Goal: Information Seeking & Learning: Understand process/instructions

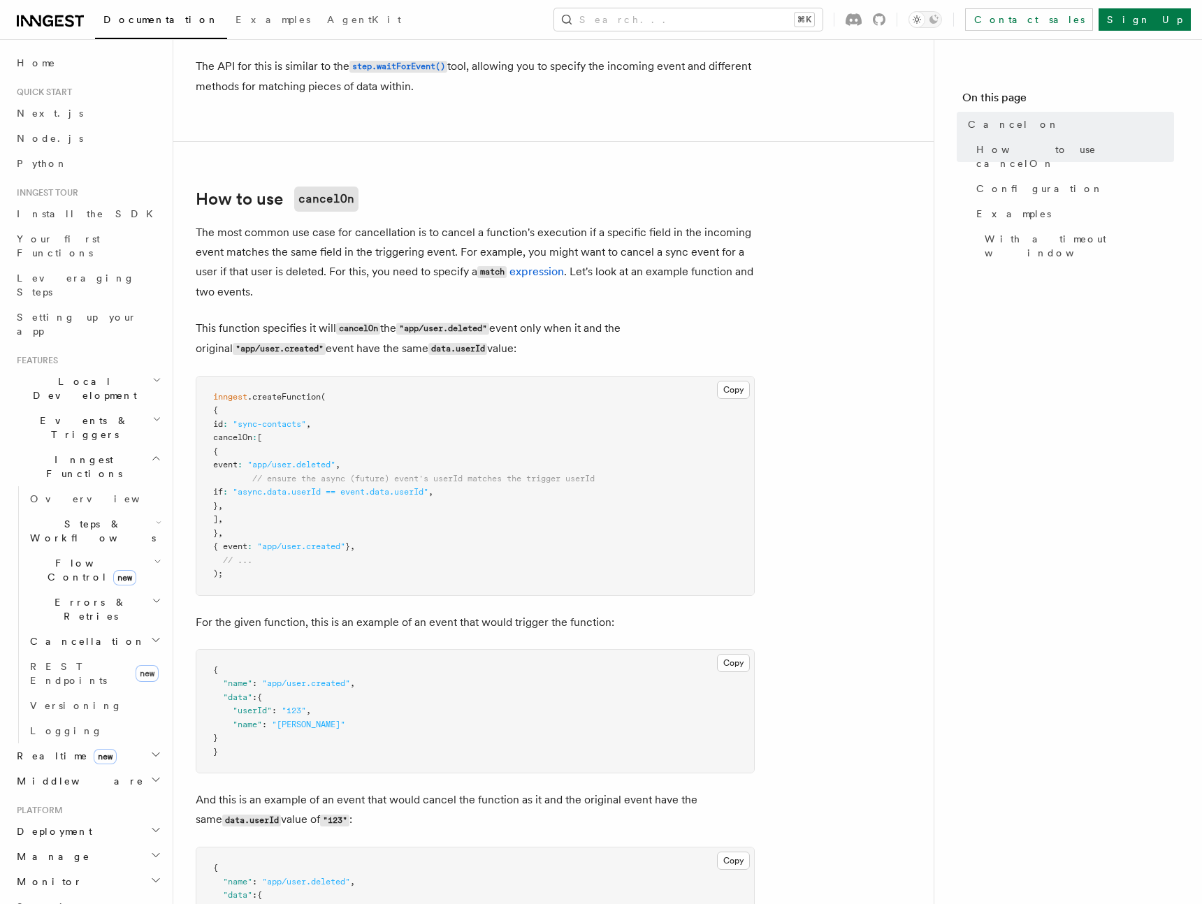
scroll to position [394, 0]
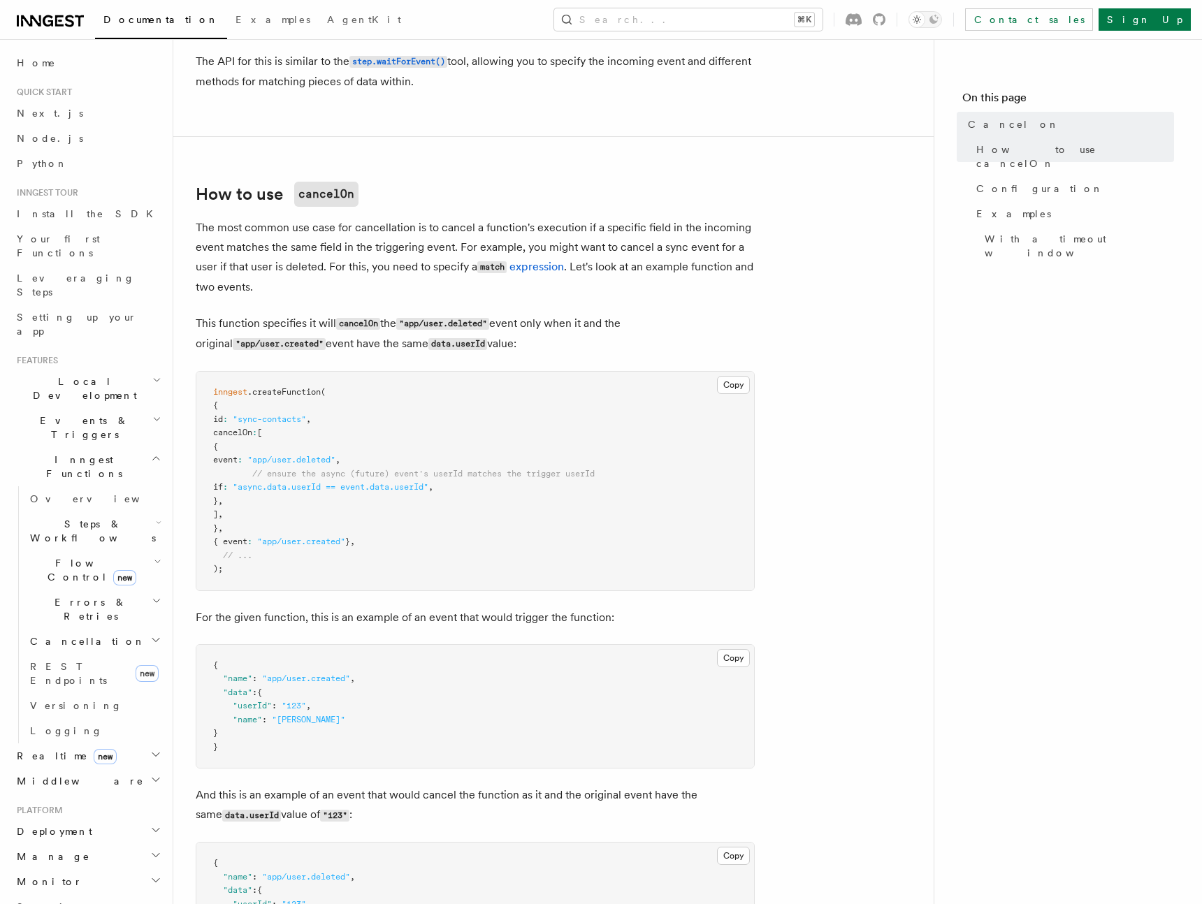
click at [335, 463] on span ""app/user.deleted"" at bounding box center [291, 460] width 88 height 10
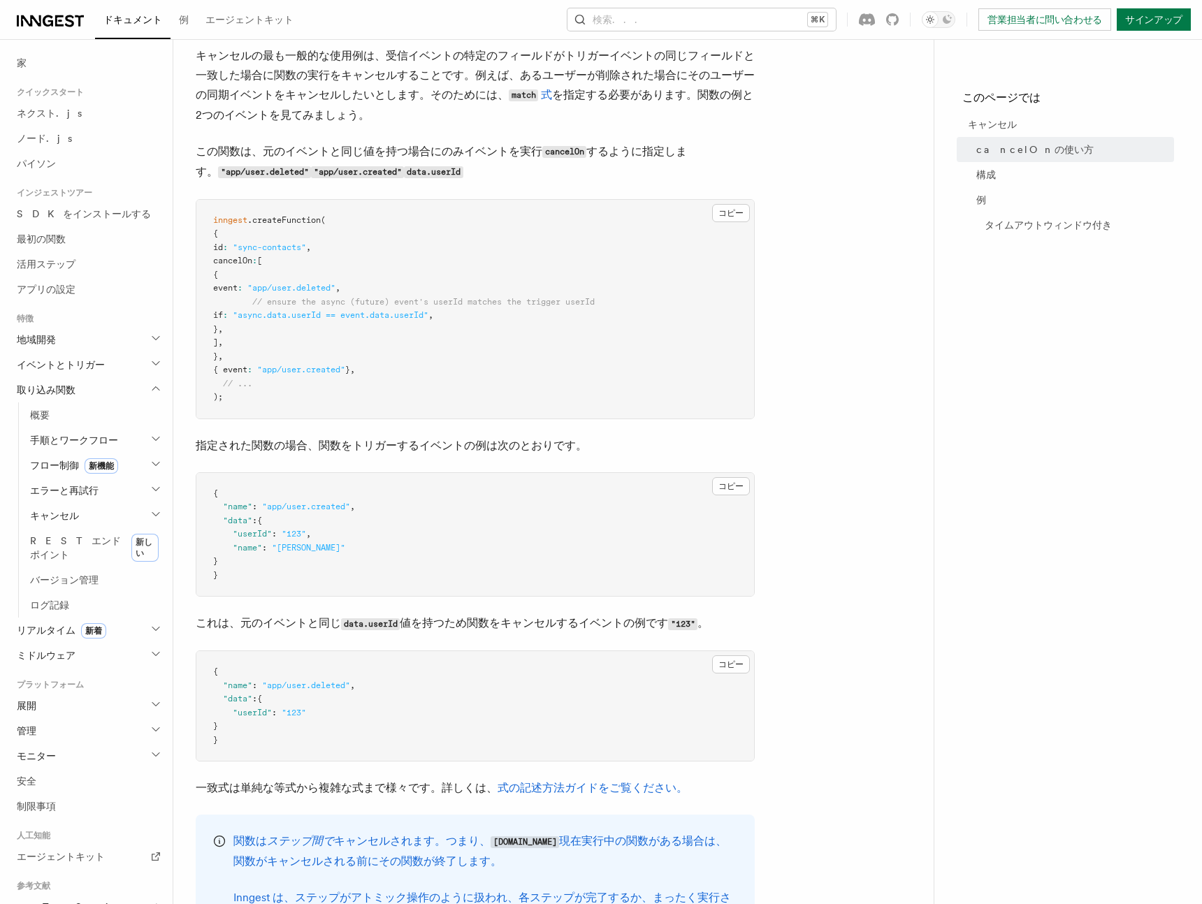
scroll to position [0, 0]
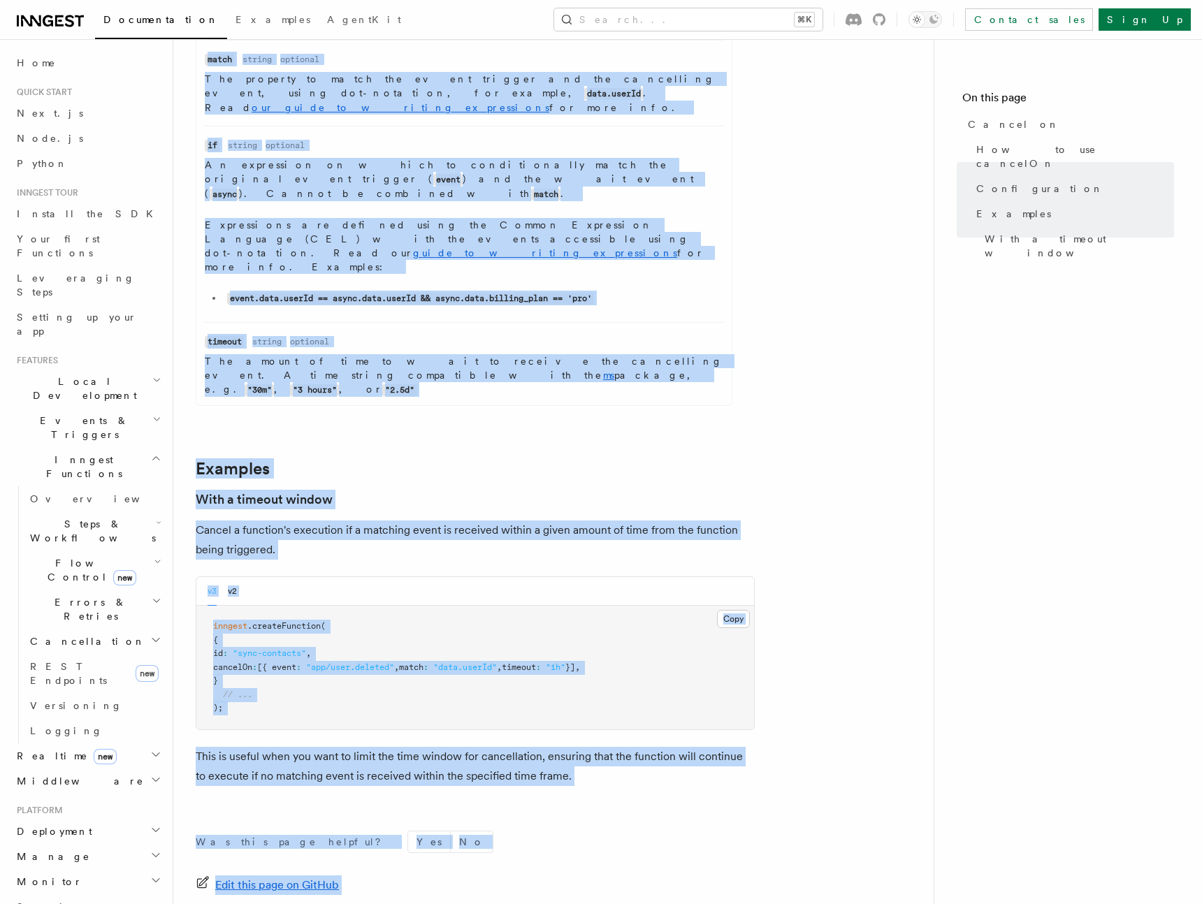
scroll to position [1807, 0]
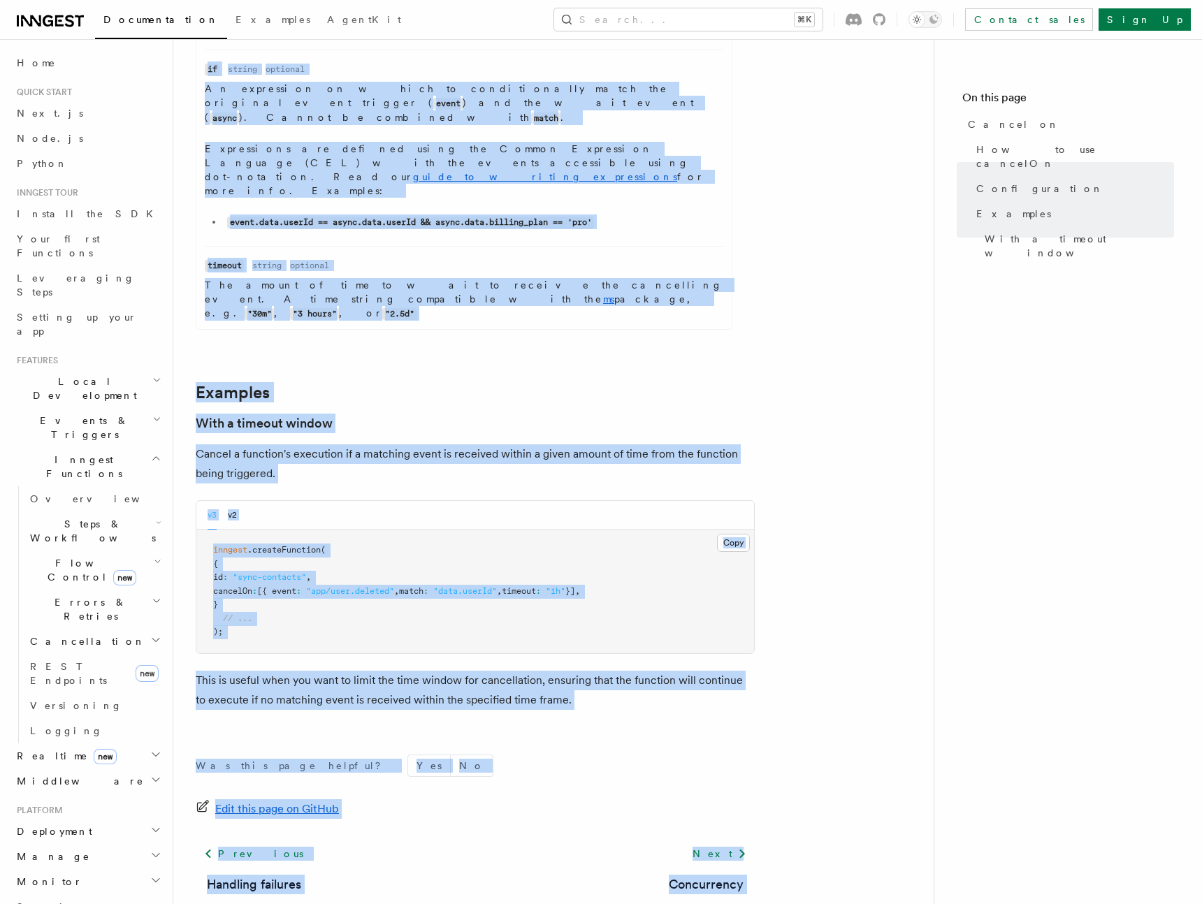
drag, startPoint x: 202, startPoint y: 94, endPoint x: 424, endPoint y: 829, distance: 767.4
copy article "Cancel on Stop the execution of a running function when a specific event is rec…"
